Goal: Information Seeking & Learning: Learn about a topic

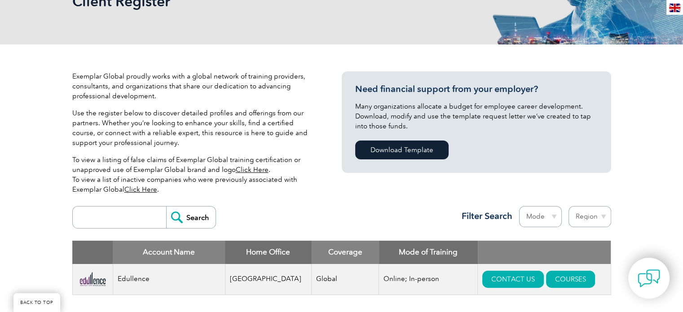
scroll to position [153, 0]
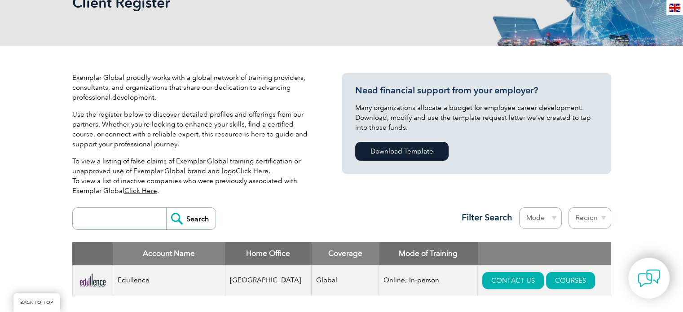
click at [596, 221] on select "Region Australia Bahrain Bangladesh Brazil Canada Colombia Dominican Republic E…" at bounding box center [590, 218] width 43 height 21
select select "Pakistan"
click at [569, 208] on select "Region Australia Bahrain Bangladesh Brazil Canada Colombia Dominican Republic E…" at bounding box center [590, 218] width 43 height 21
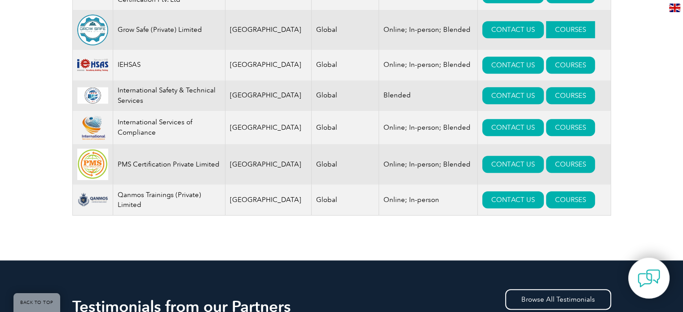
scroll to position [503, 0]
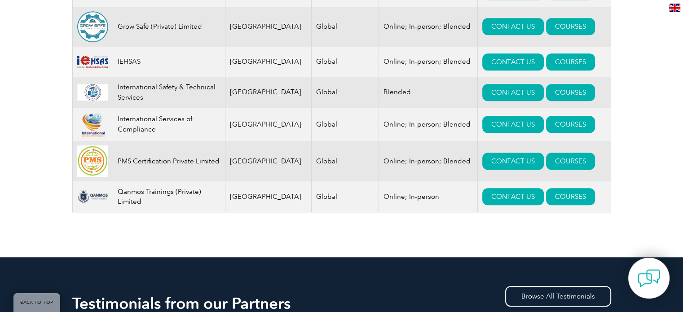
drag, startPoint x: 541, startPoint y: 95, endPoint x: 681, endPoint y: 110, distance: 140.9
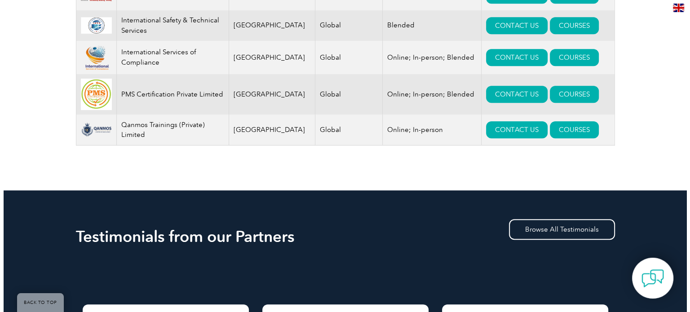
scroll to position [473, 0]
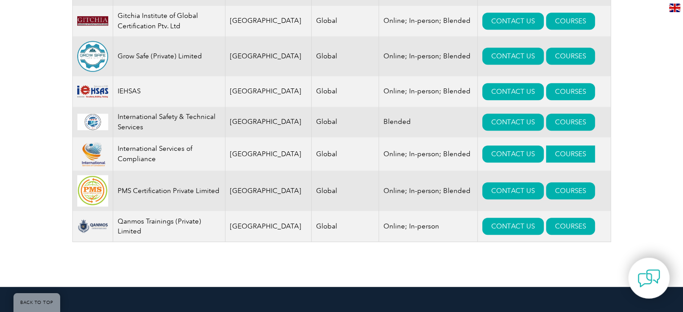
click at [555, 156] on link "COURSES" at bounding box center [570, 154] width 49 height 17
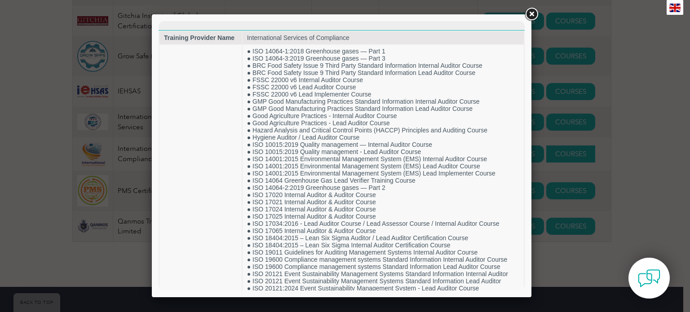
scroll to position [0, 0]
drag, startPoint x: 555, startPoint y: 156, endPoint x: 618, endPoint y: 170, distance: 65.4
click at [618, 170] on div at bounding box center [345, 156] width 690 height 312
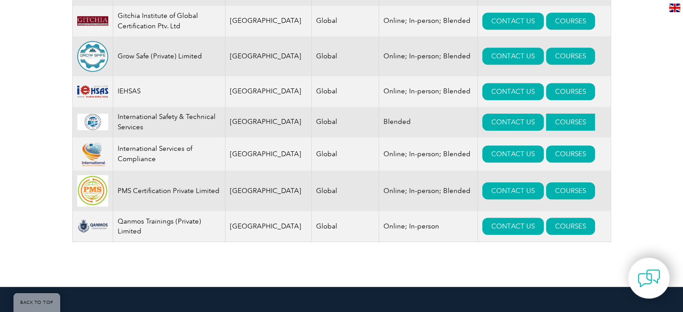
click at [546, 124] on link "COURSES" at bounding box center [570, 122] width 49 height 17
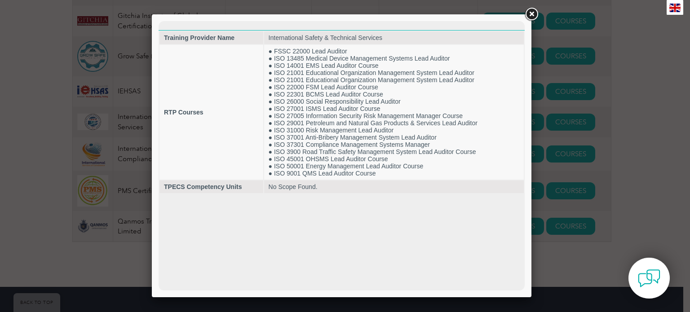
click at [531, 16] on link at bounding box center [531, 14] width 16 height 16
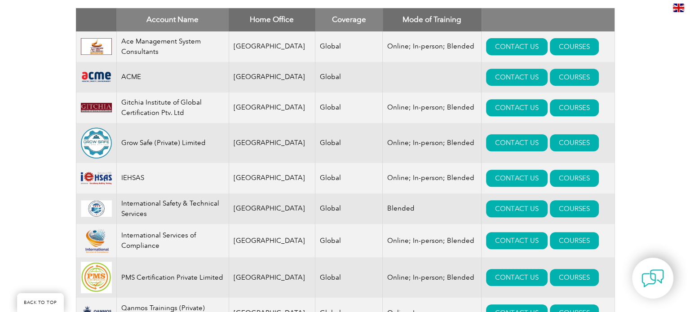
scroll to position [386, 0]
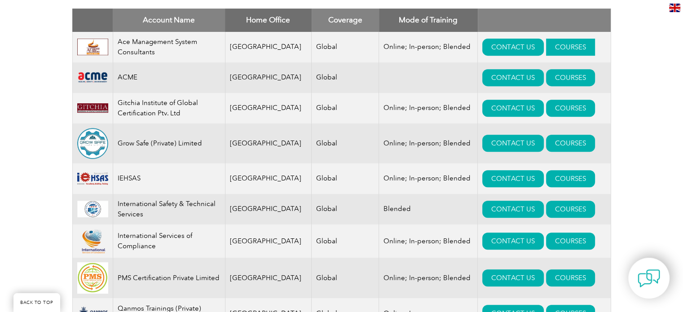
click at [546, 47] on link "COURSES" at bounding box center [570, 47] width 49 height 17
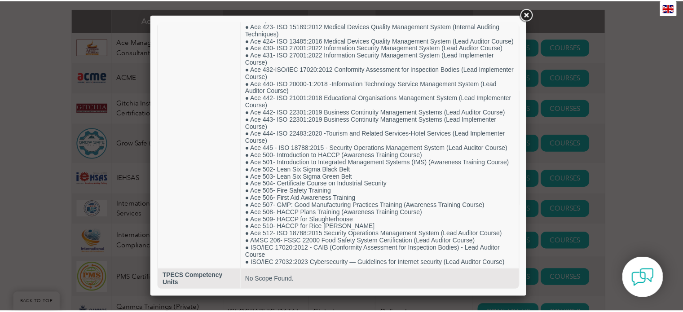
scroll to position [325, 0]
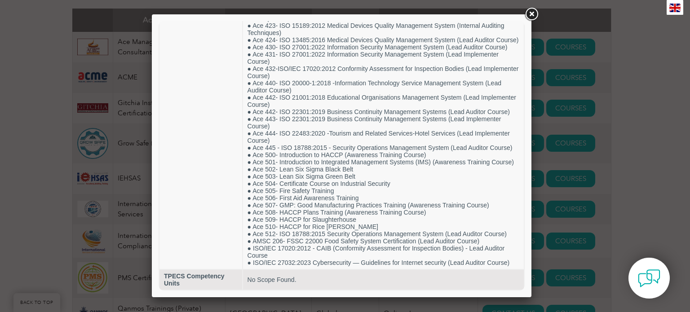
click at [530, 15] on link at bounding box center [531, 14] width 16 height 16
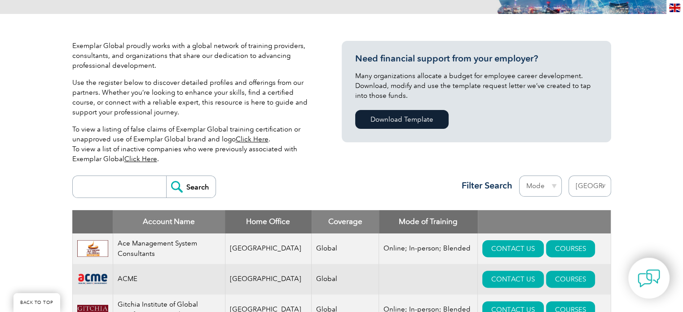
scroll to position [183, 0]
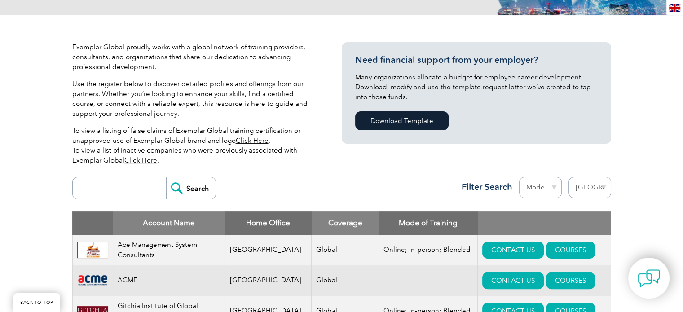
click at [590, 180] on select "Region Australia Bahrain Bangladesh Brazil Canada Colombia Dominican Republic E…" at bounding box center [590, 187] width 43 height 21
select select "India"
click at [569, 177] on select "Region Australia Bahrain Bangladesh Brazil Canada Colombia Dominican Republic E…" at bounding box center [590, 187] width 43 height 21
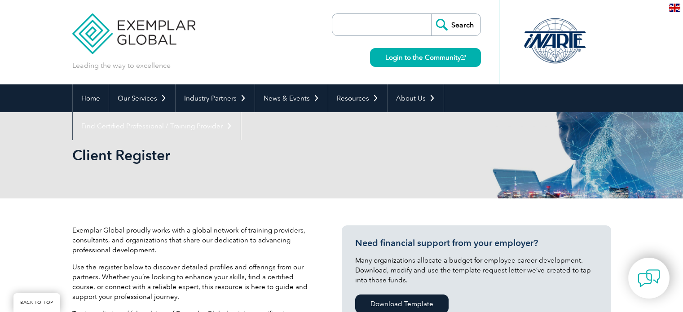
select select "India"
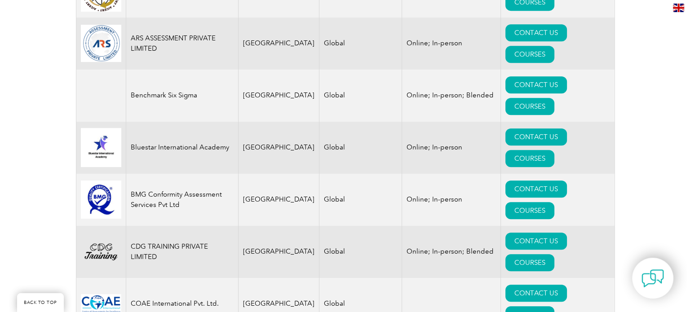
scroll to position [453, 0]
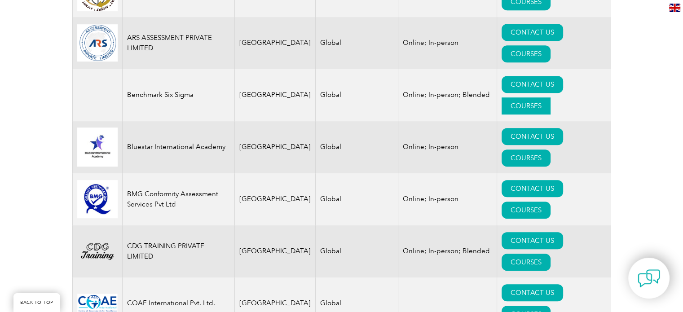
click at [549, 97] on link "COURSES" at bounding box center [526, 105] width 49 height 17
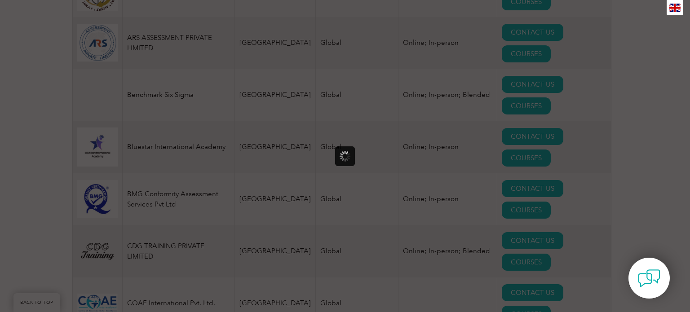
scroll to position [0, 0]
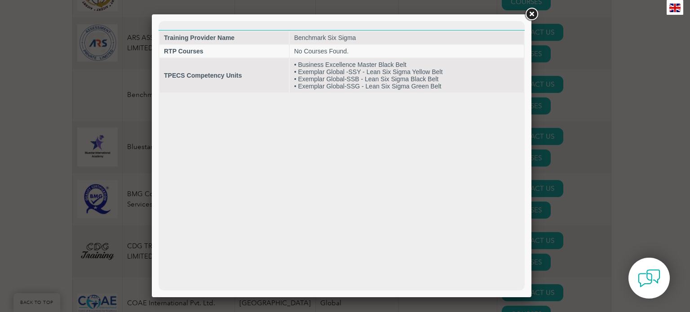
click at [535, 12] on link at bounding box center [531, 14] width 16 height 16
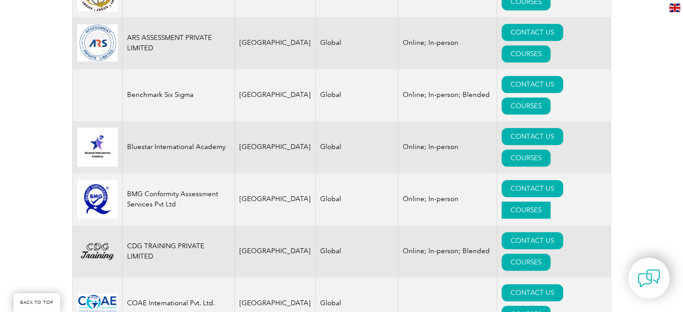
click at [543, 202] on link "COURSES" at bounding box center [526, 210] width 49 height 17
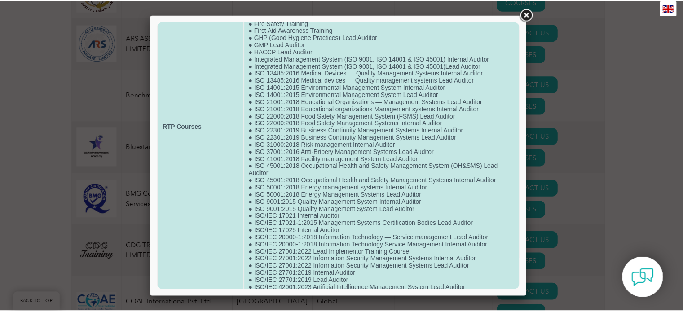
scroll to position [174, 0]
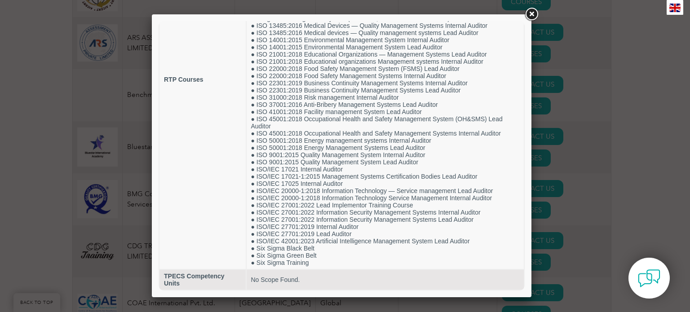
click at [530, 13] on link at bounding box center [531, 14] width 16 height 16
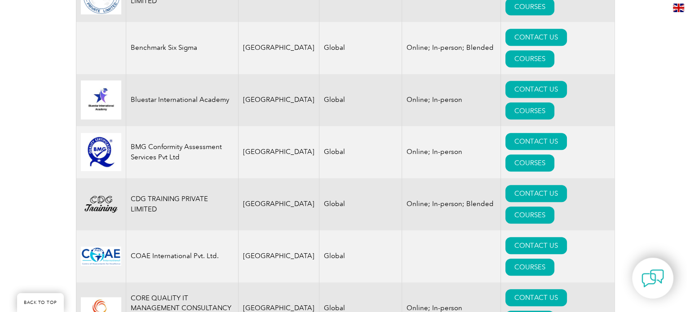
scroll to position [502, 0]
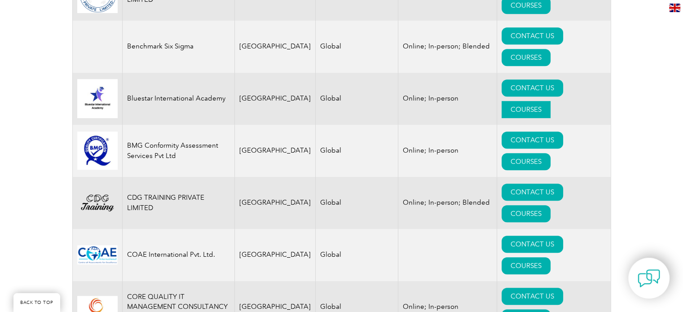
click at [551, 101] on link "COURSES" at bounding box center [526, 109] width 49 height 17
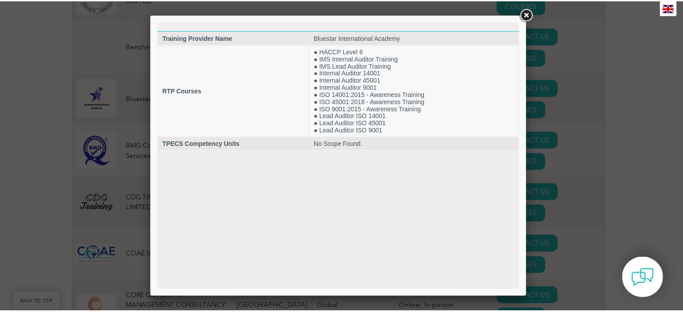
scroll to position [0, 0]
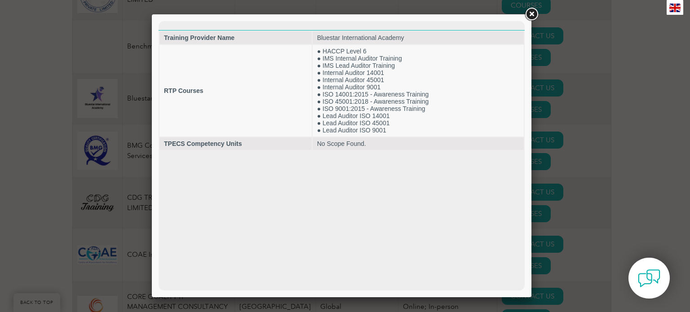
click at [530, 17] on link at bounding box center [531, 14] width 16 height 16
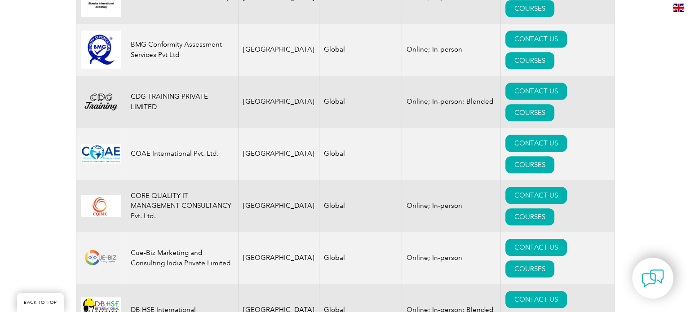
scroll to position [604, 0]
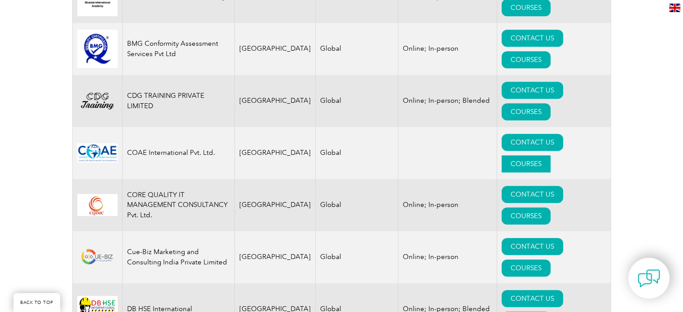
click at [551, 155] on link "COURSES" at bounding box center [526, 163] width 49 height 17
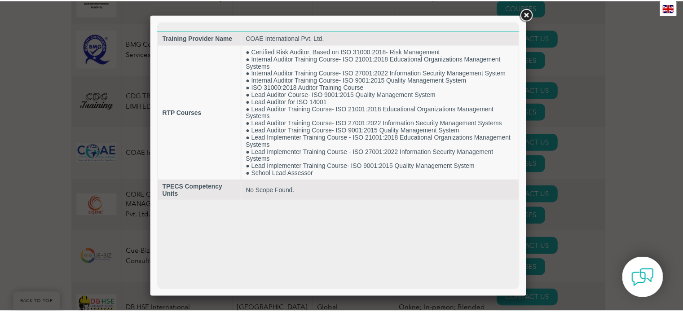
scroll to position [0, 0]
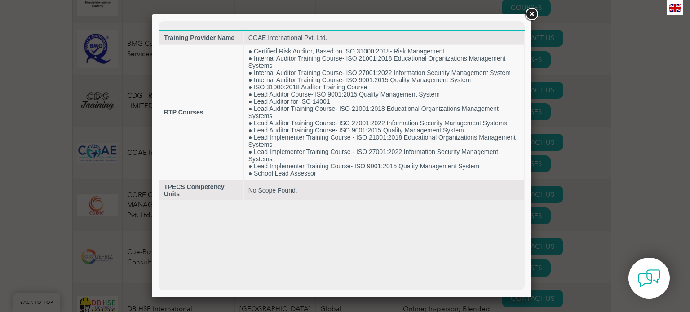
click at [534, 16] on link at bounding box center [531, 14] width 16 height 16
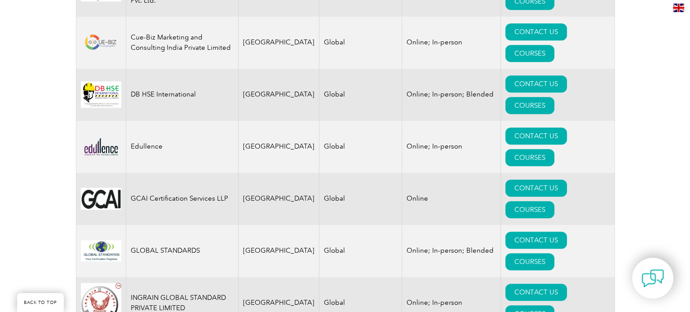
scroll to position [819, 0]
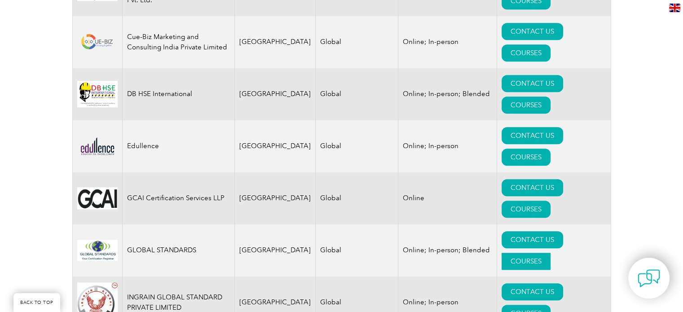
click at [543, 253] on link "COURSES" at bounding box center [526, 261] width 49 height 17
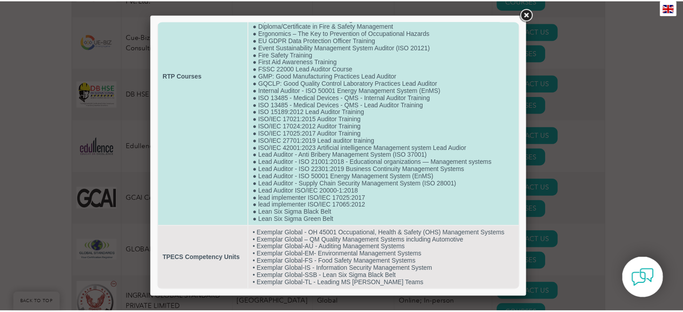
scroll to position [136, 0]
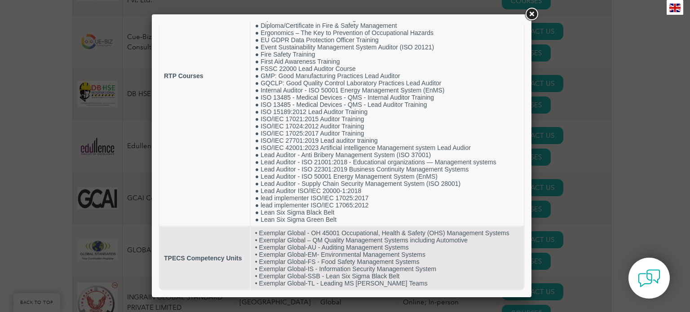
click at [530, 19] on link at bounding box center [531, 14] width 16 height 16
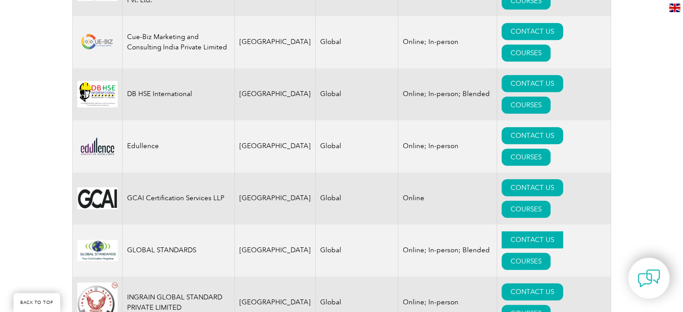
click at [508, 231] on link "CONTACT US" at bounding box center [533, 239] width 62 height 17
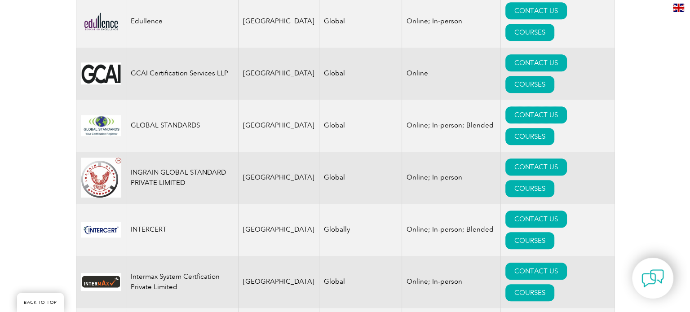
scroll to position [945, 0]
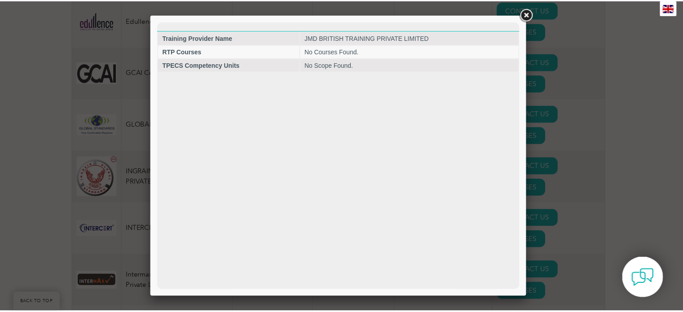
scroll to position [0, 0]
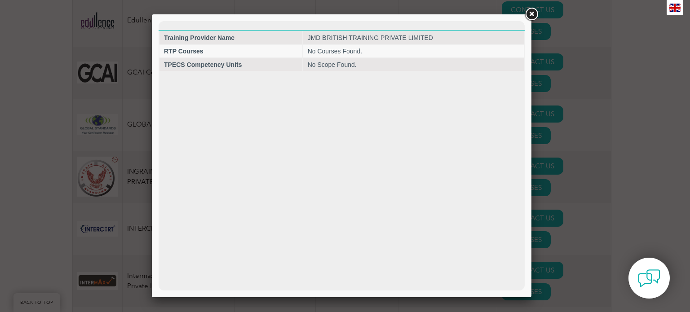
click at [530, 18] on link at bounding box center [531, 14] width 16 height 16
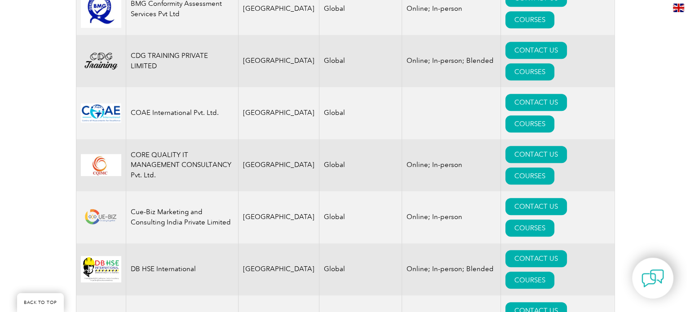
scroll to position [642, 0]
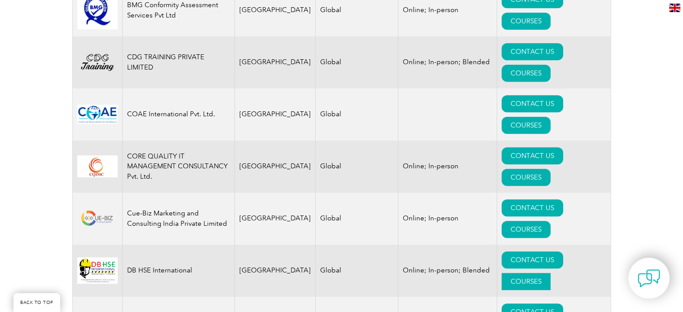
click at [547, 273] on link "COURSES" at bounding box center [526, 281] width 49 height 17
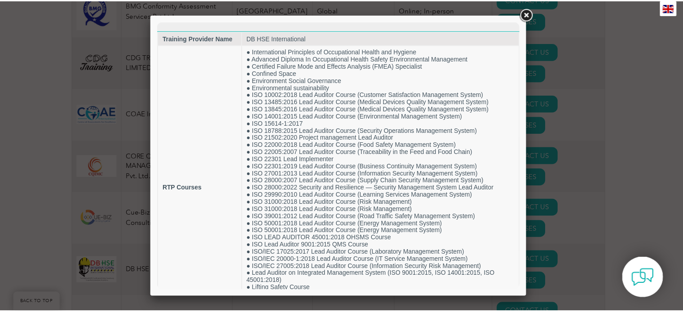
scroll to position [75, 0]
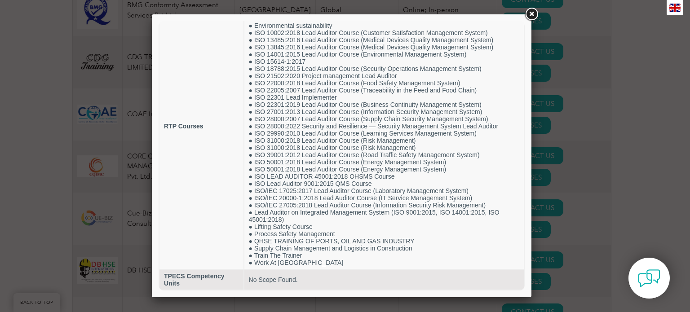
click at [565, 146] on div at bounding box center [345, 156] width 690 height 312
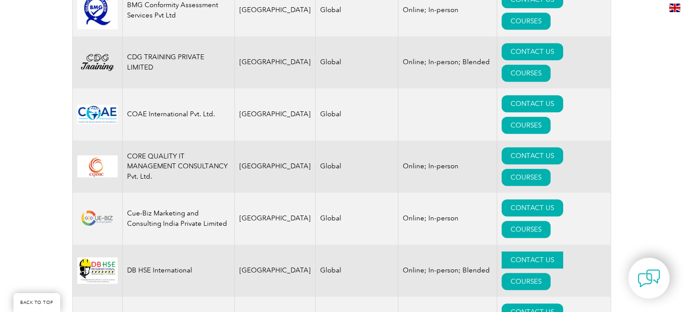
click at [502, 252] on link "CONTACT US" at bounding box center [533, 260] width 62 height 17
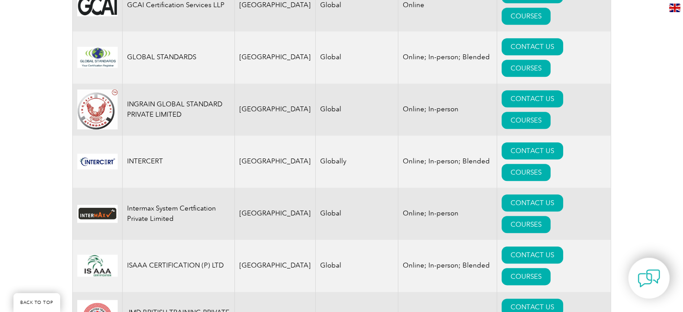
scroll to position [1015, 0]
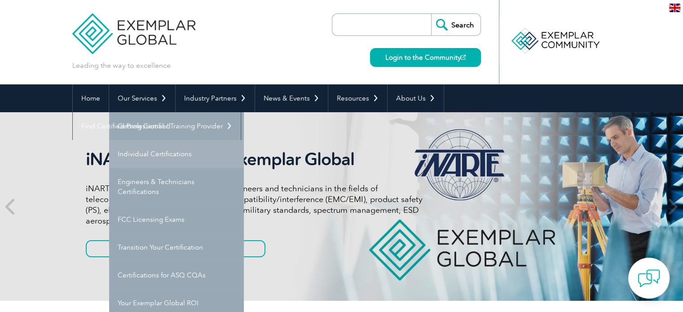
click at [149, 146] on link "Individual Certifications" at bounding box center [176, 154] width 135 height 28
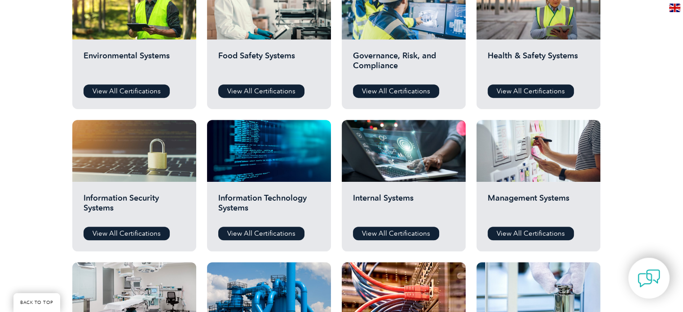
scroll to position [365, 0]
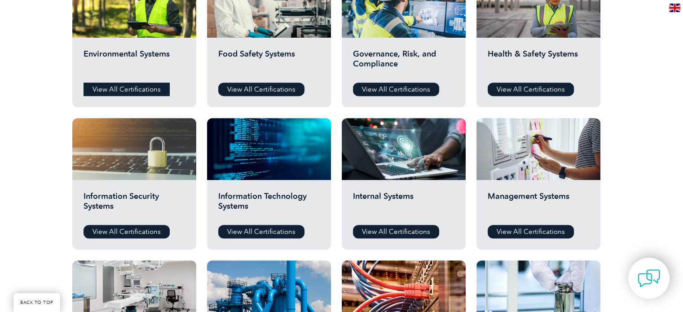
click at [152, 88] on link "View All Certifications" at bounding box center [127, 89] width 86 height 13
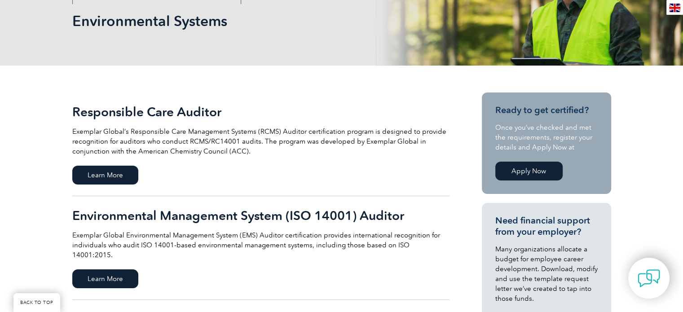
scroll to position [137, 0]
click at [529, 172] on link "Apply Now" at bounding box center [528, 170] width 67 height 19
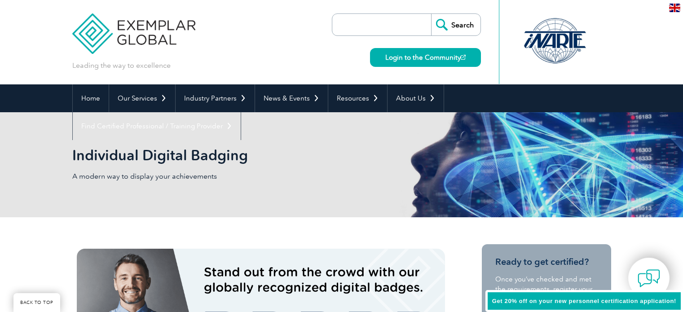
scroll to position [131, 0]
